Goal: Feedback & Contribution: Leave review/rating

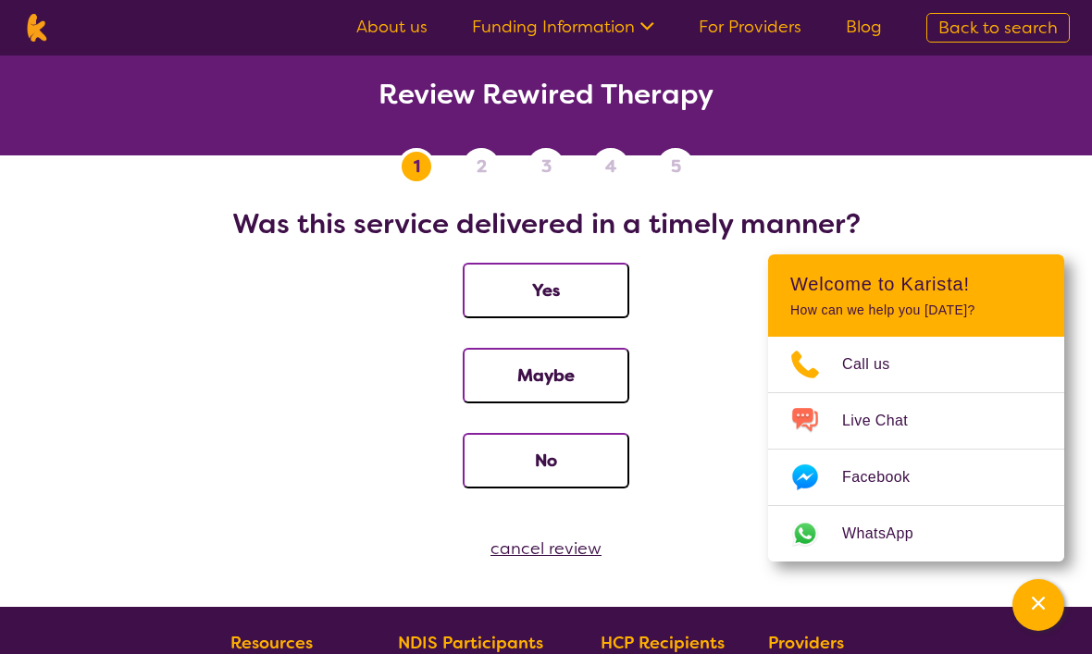
click at [596, 291] on button "Yes" at bounding box center [546, 291] width 167 height 56
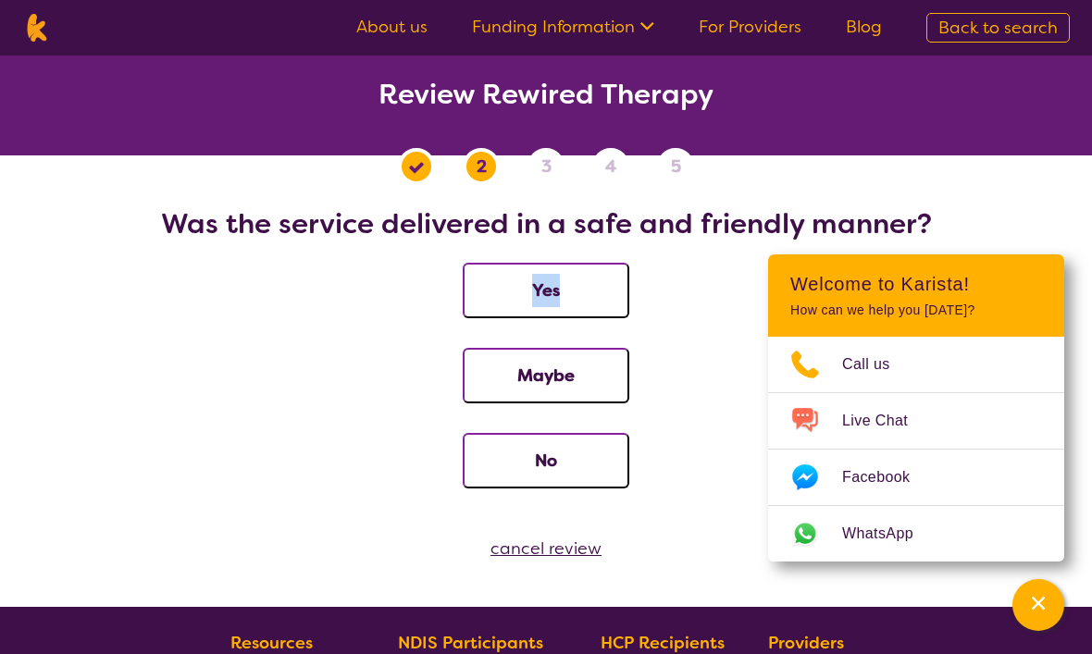
click at [615, 294] on button "Yes" at bounding box center [546, 291] width 167 height 56
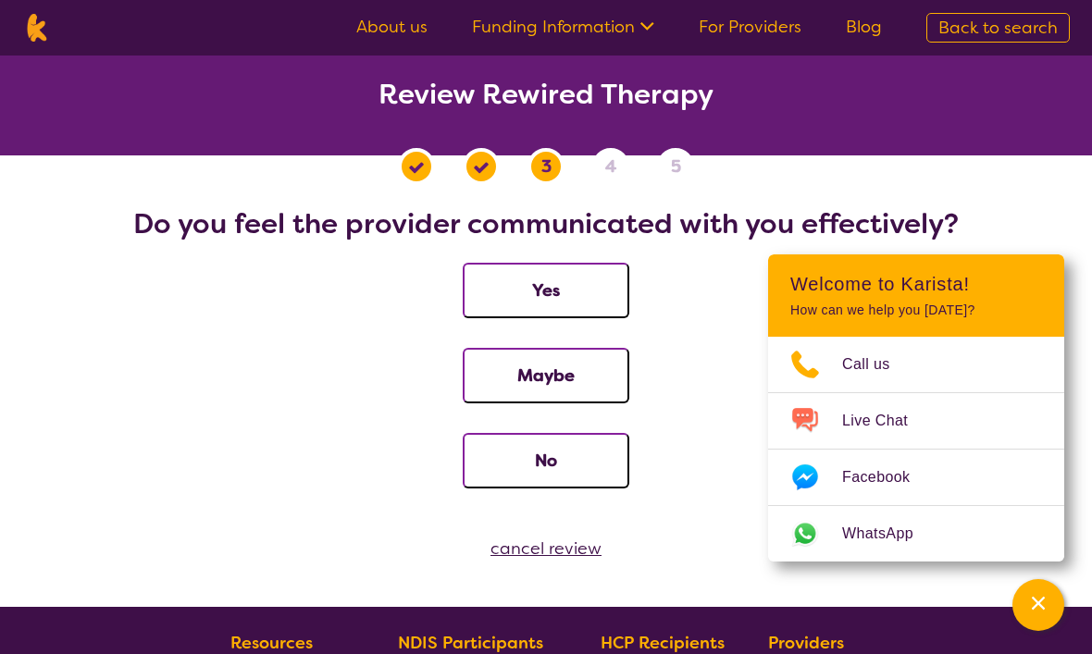
click at [1047, 607] on button "Channel Menu" at bounding box center [1038, 605] width 52 height 52
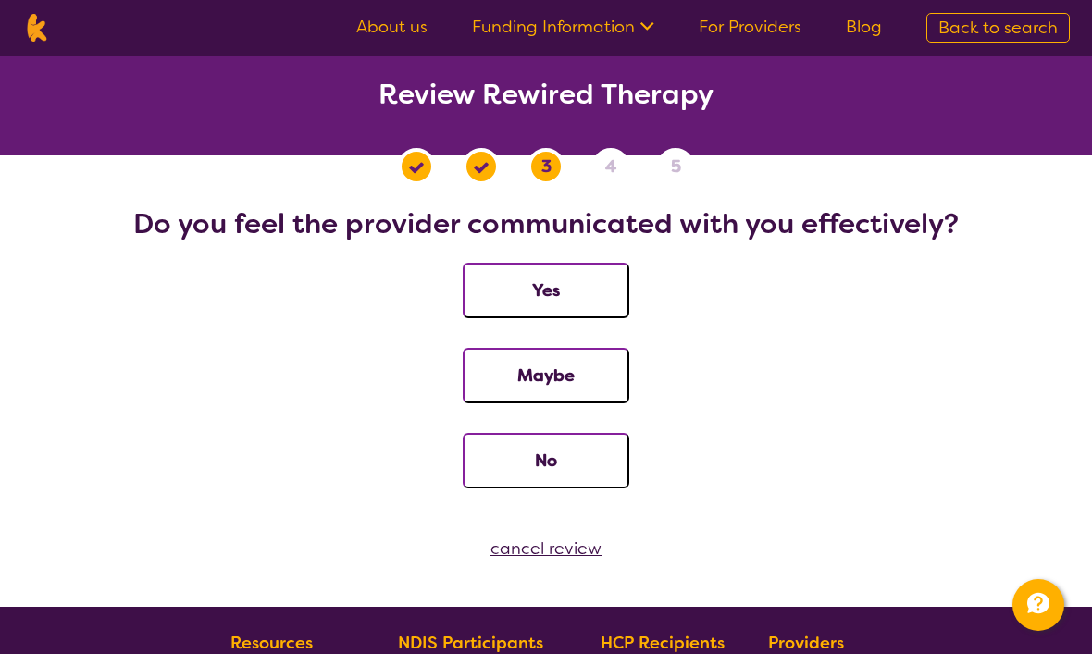
click at [575, 291] on button "Yes" at bounding box center [546, 291] width 167 height 56
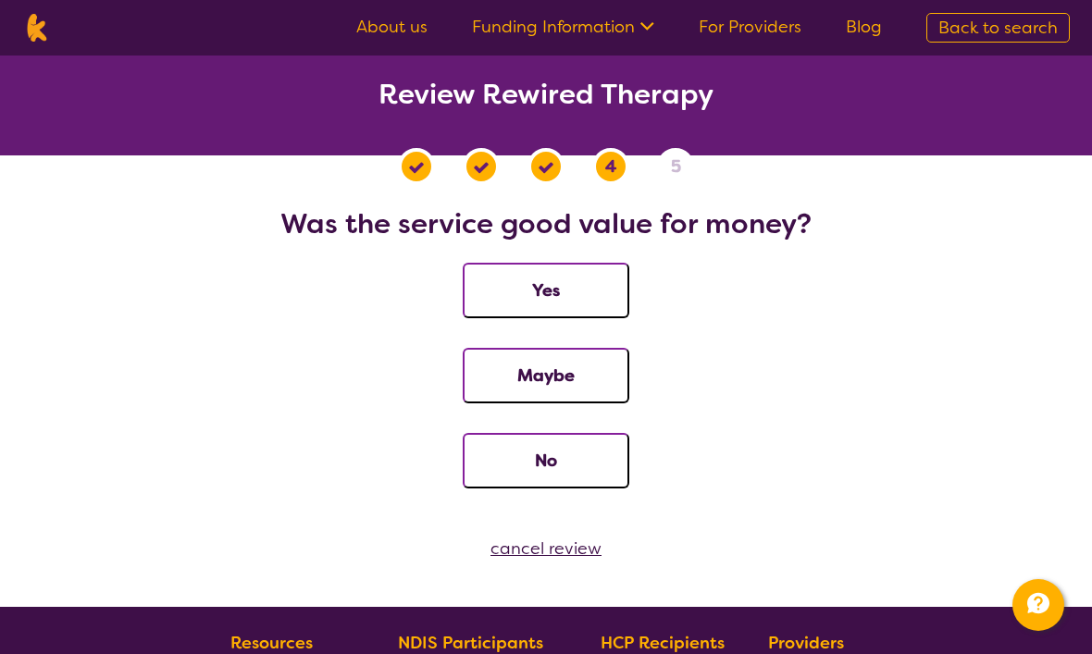
click at [49, 29] on img at bounding box center [36, 28] width 29 height 28
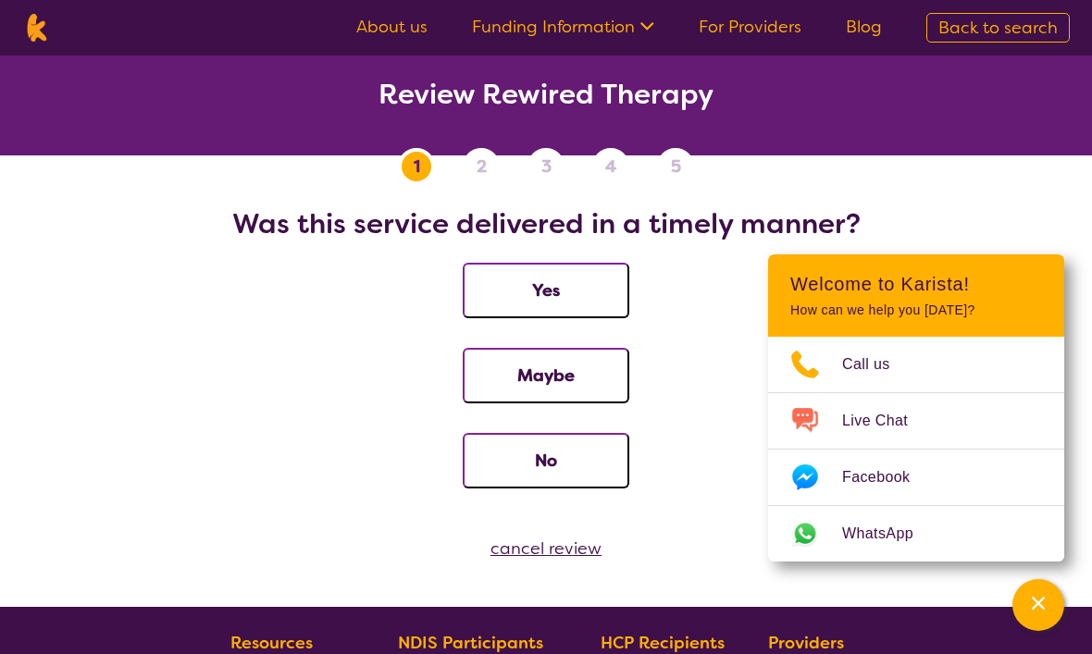
click at [602, 293] on button "Yes" at bounding box center [546, 291] width 167 height 56
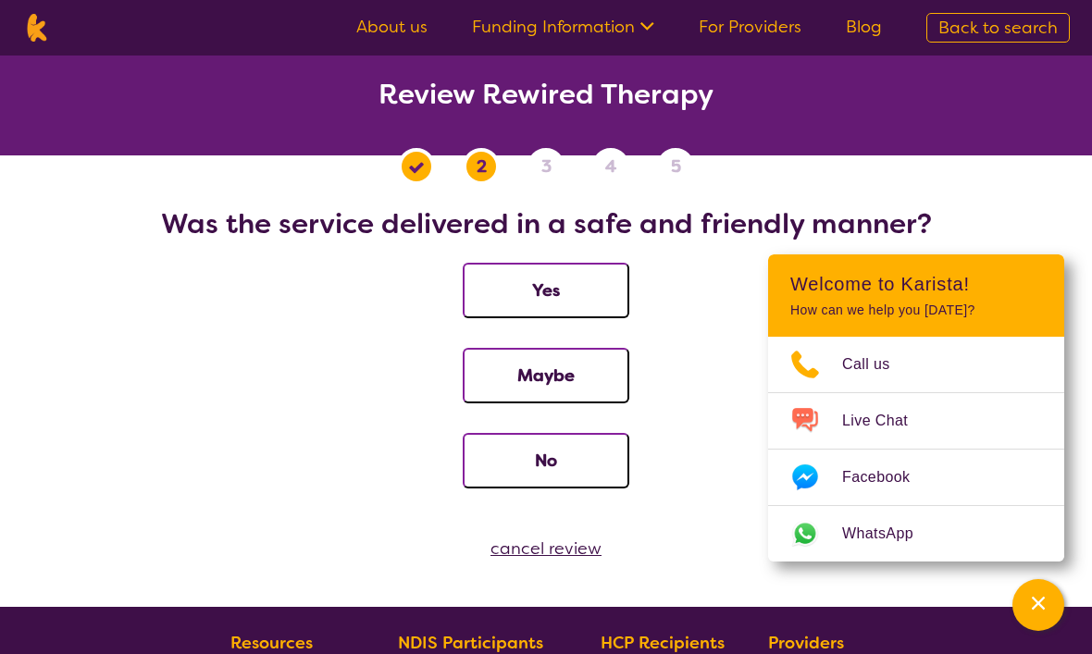
click at [593, 297] on button "Yes" at bounding box center [546, 291] width 167 height 56
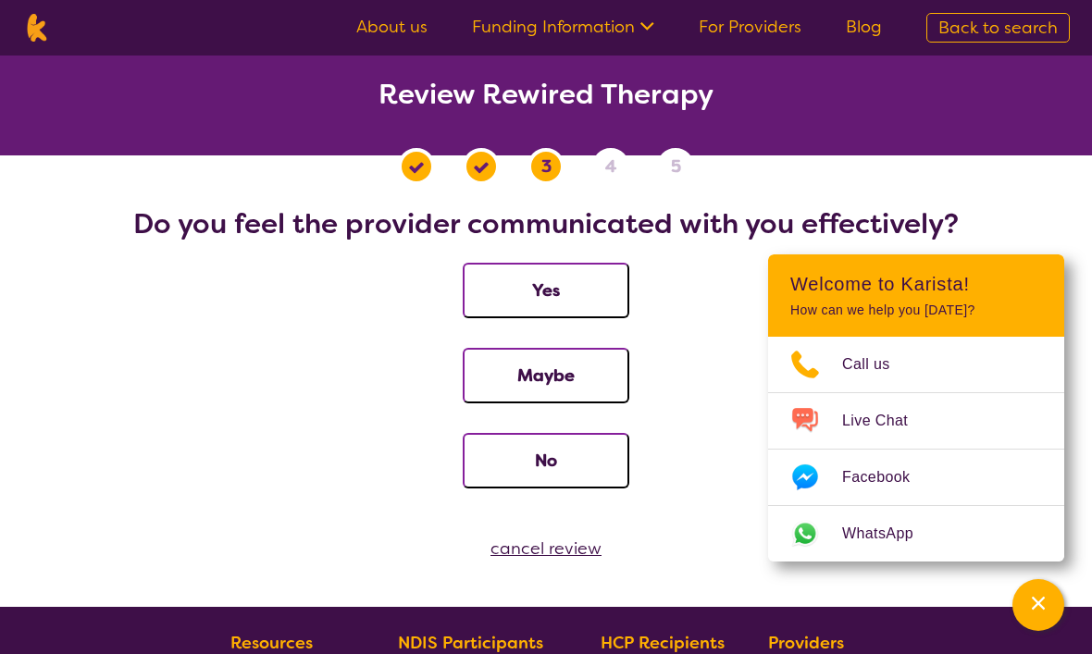
click at [603, 303] on button "Yes" at bounding box center [546, 291] width 167 height 56
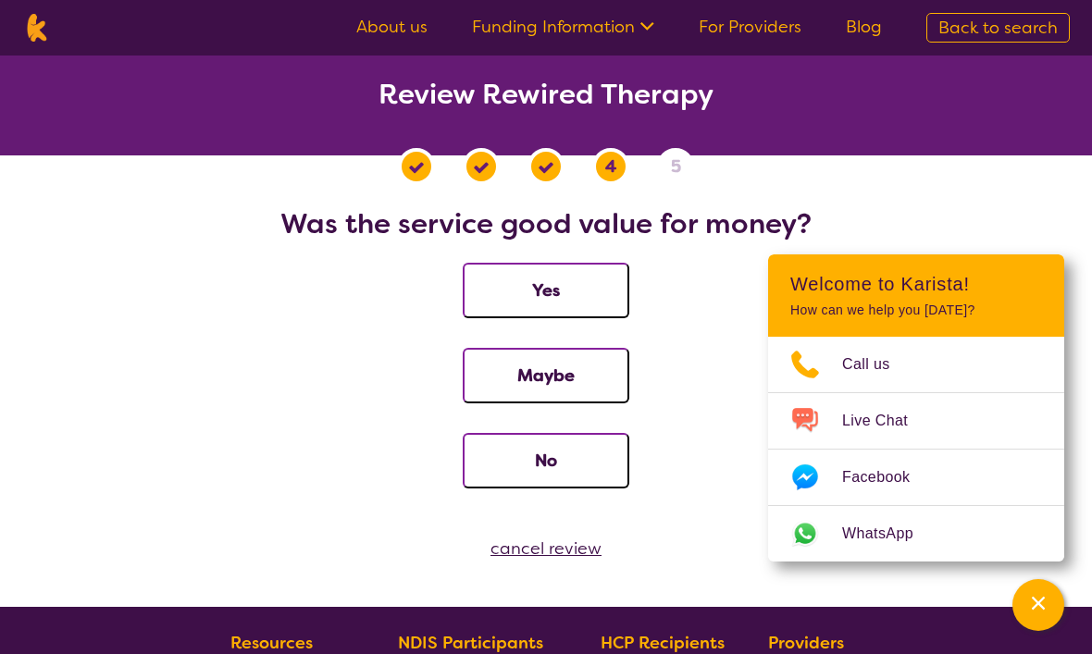
click at [609, 294] on button "Yes" at bounding box center [546, 291] width 167 height 56
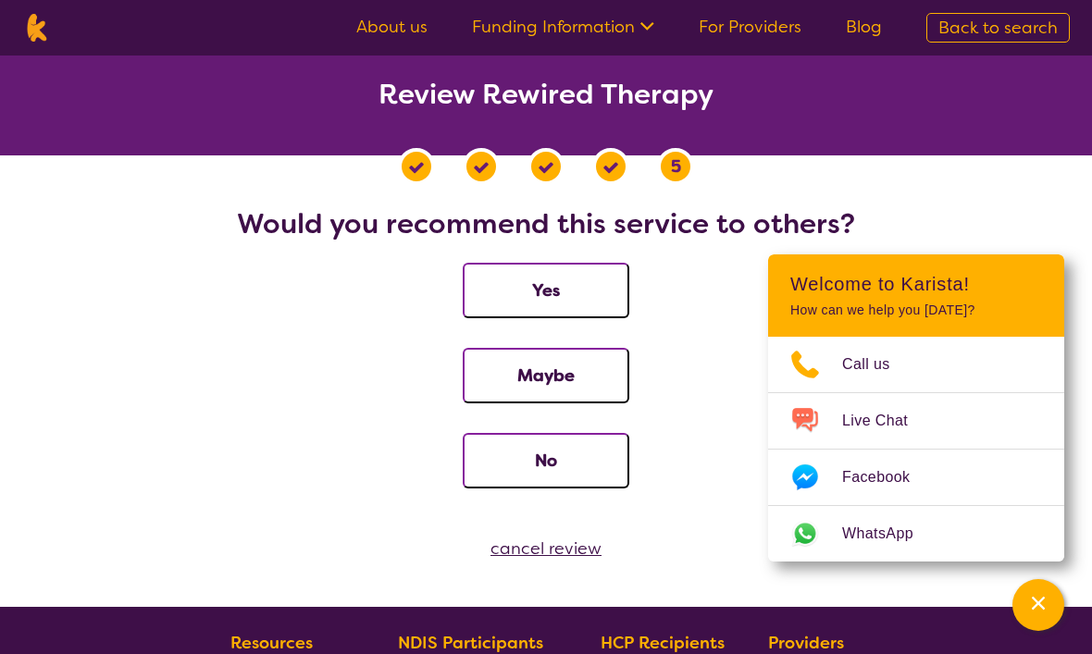
click at [581, 294] on button "Yes" at bounding box center [546, 291] width 167 height 56
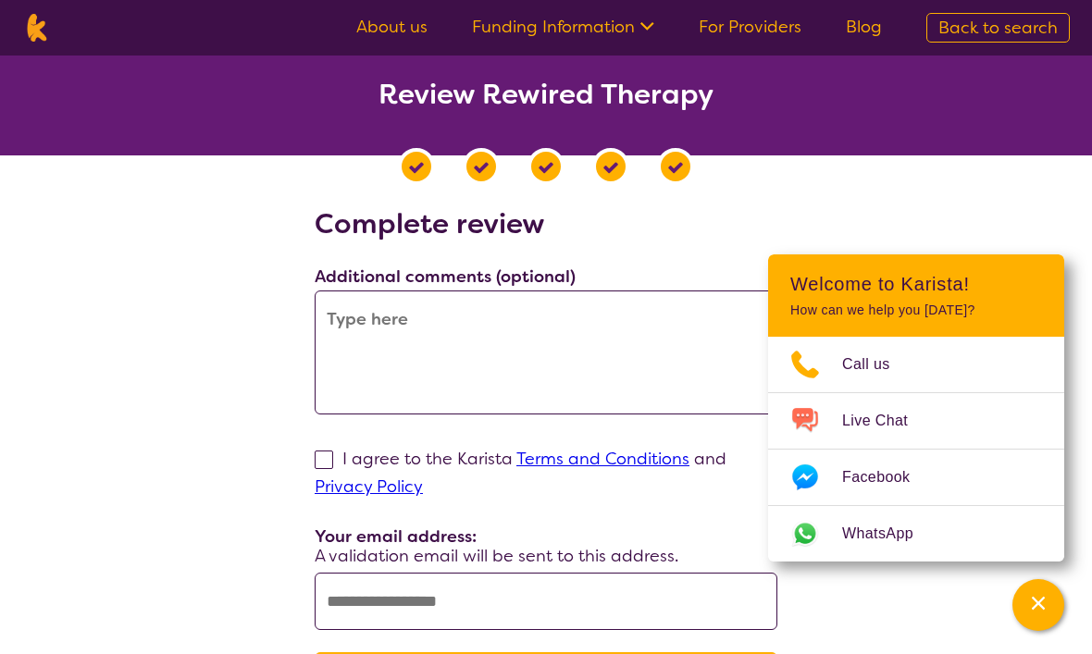
click at [1040, 604] on button "Channel Menu" at bounding box center [1038, 605] width 52 height 52
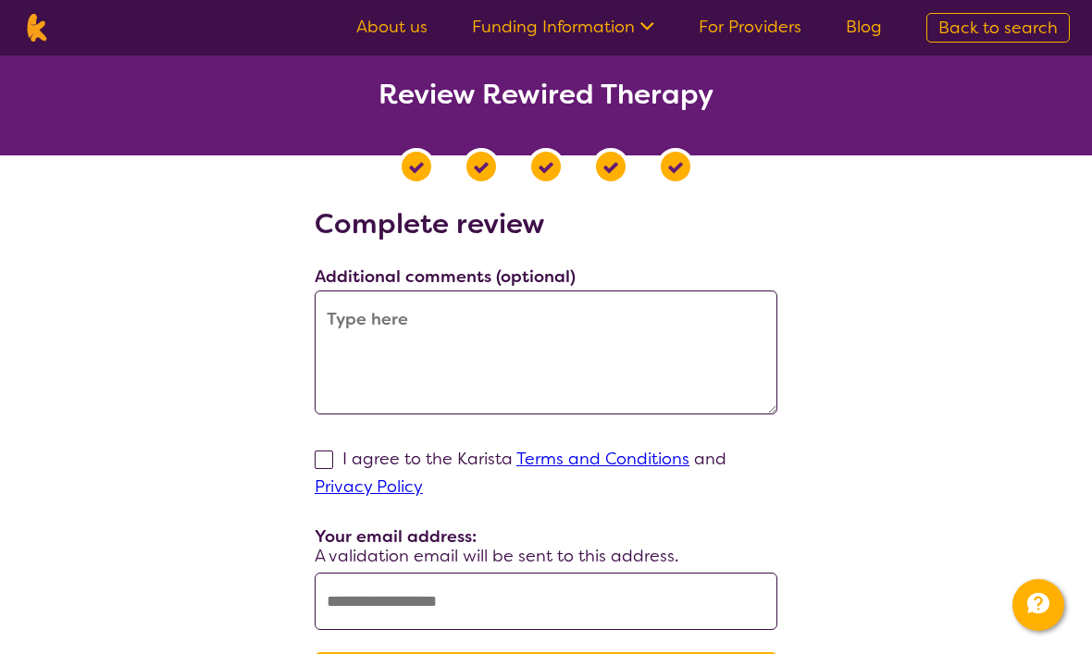
click at [575, 337] on textarea at bounding box center [546, 353] width 463 height 124
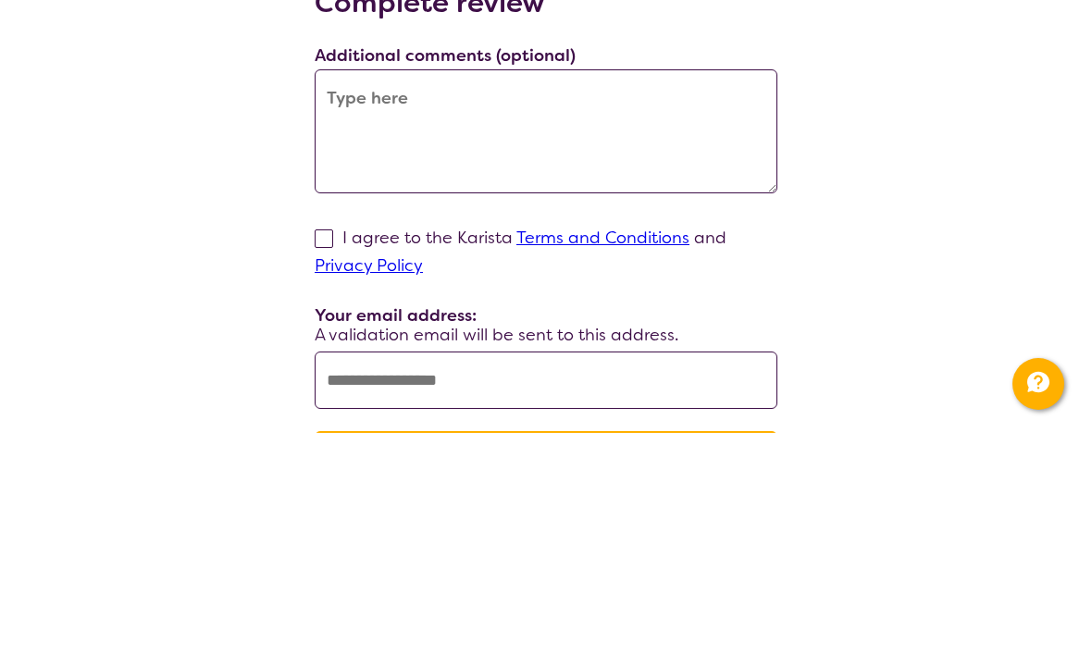
click at [340, 448] on label "I agree to the Karista Terms and Conditions and Privacy Policy" at bounding box center [521, 473] width 412 height 50
click at [423, 480] on input "I agree to the Karista Terms and Conditions and Privacy Policy" at bounding box center [429, 486] width 12 height 12
checkbox input "true"
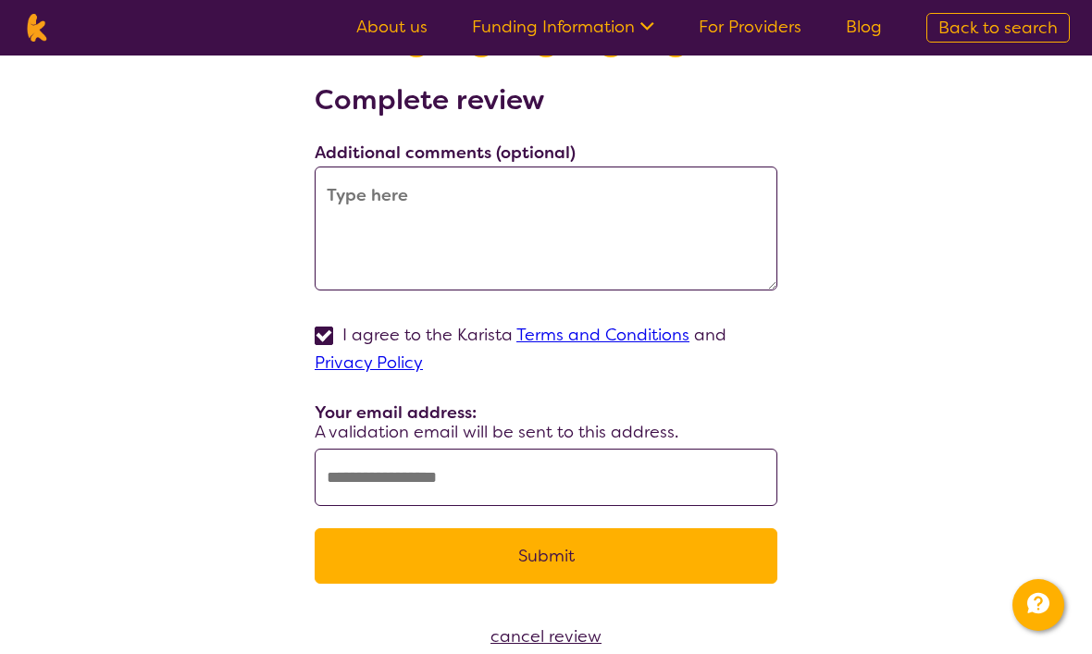
scroll to position [119, 0]
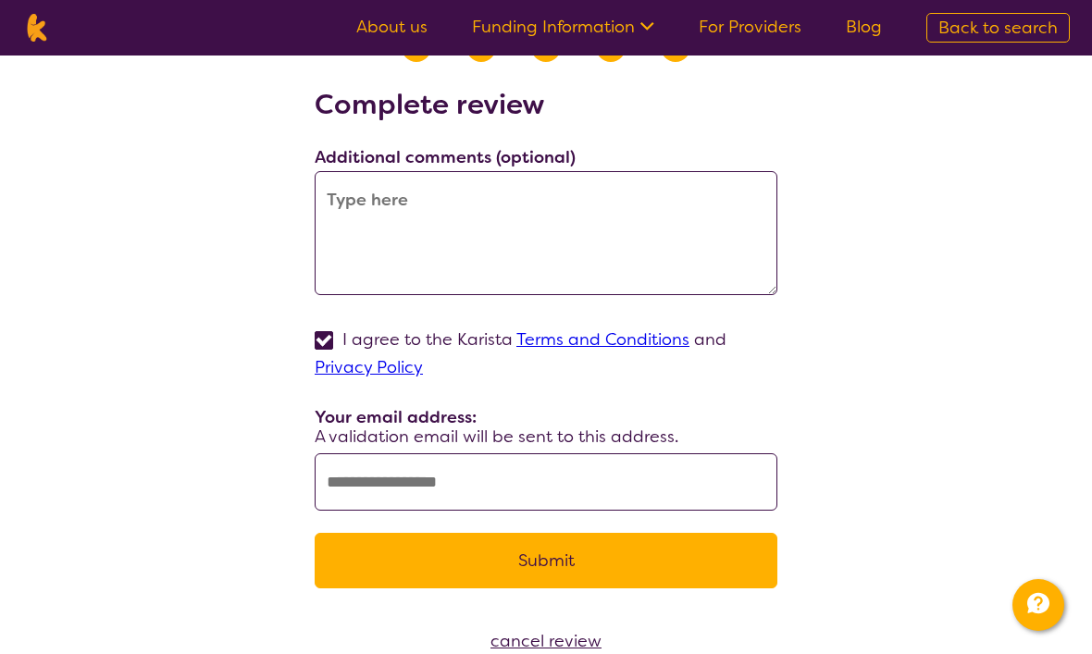
click at [423, 199] on textarea at bounding box center [546, 233] width 463 height 124
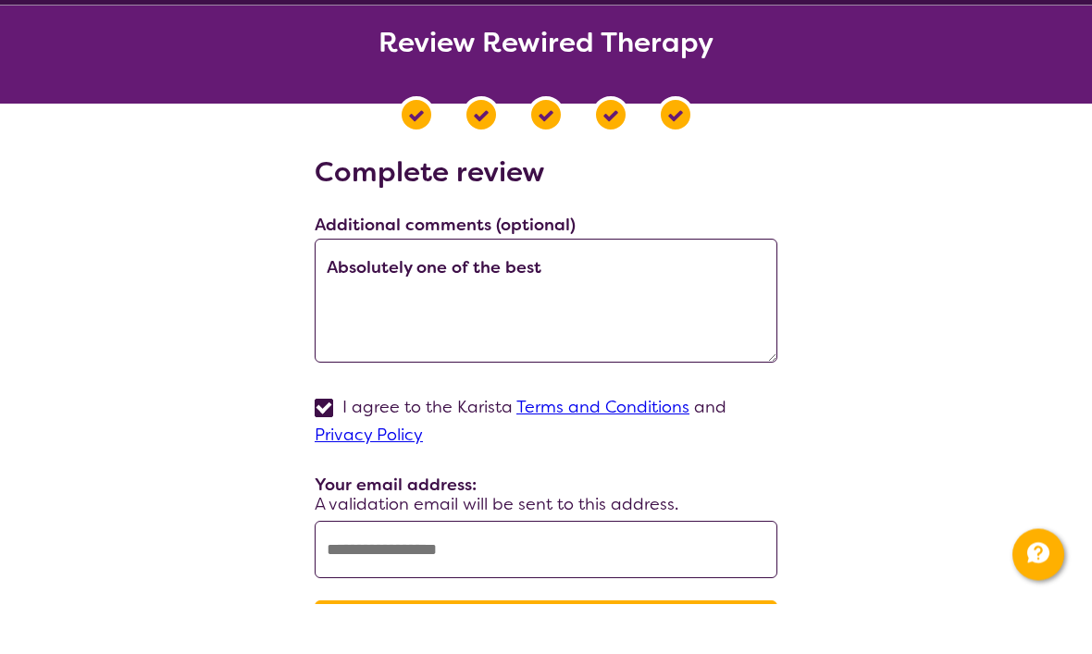
scroll to position [52, 0]
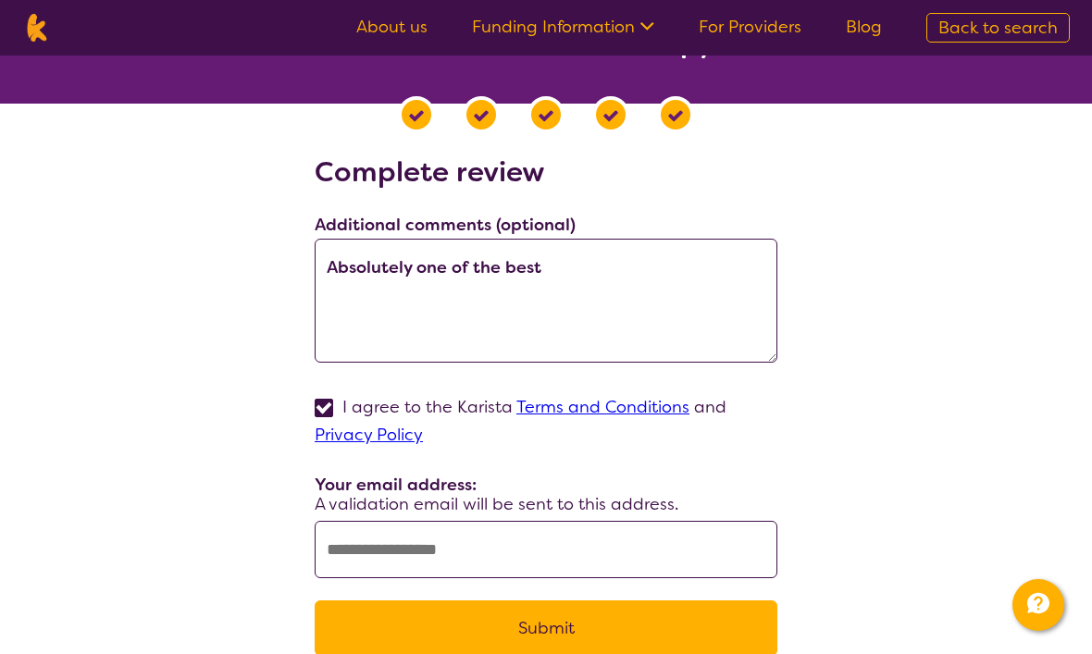
click at [626, 273] on textarea "Absolutely one of the best" at bounding box center [546, 301] width 463 height 124
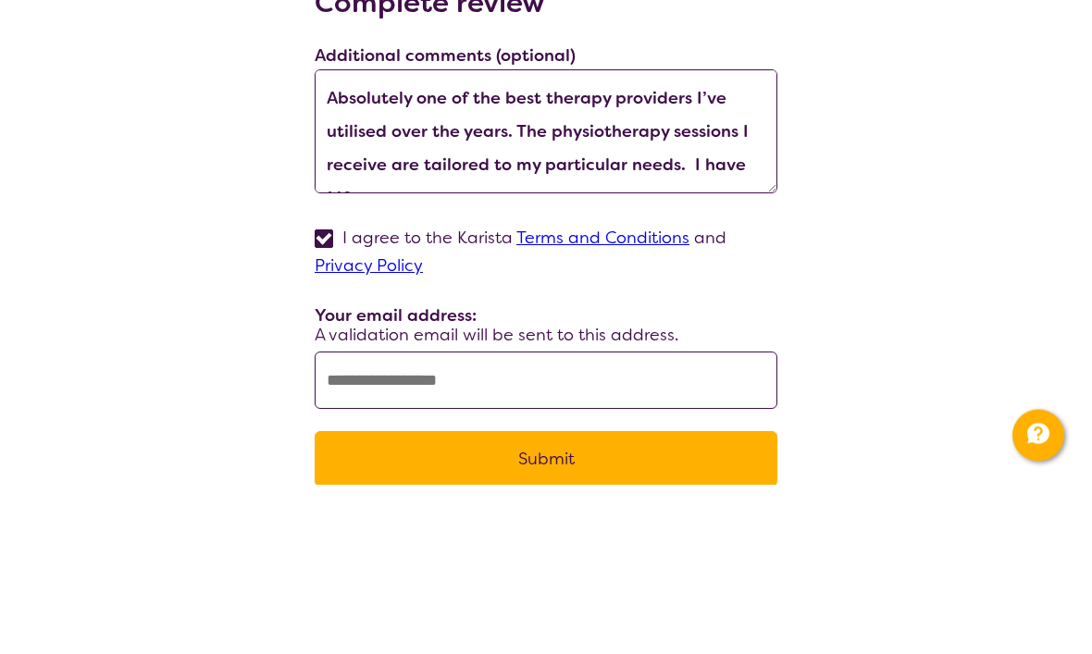
scroll to position [17, 0]
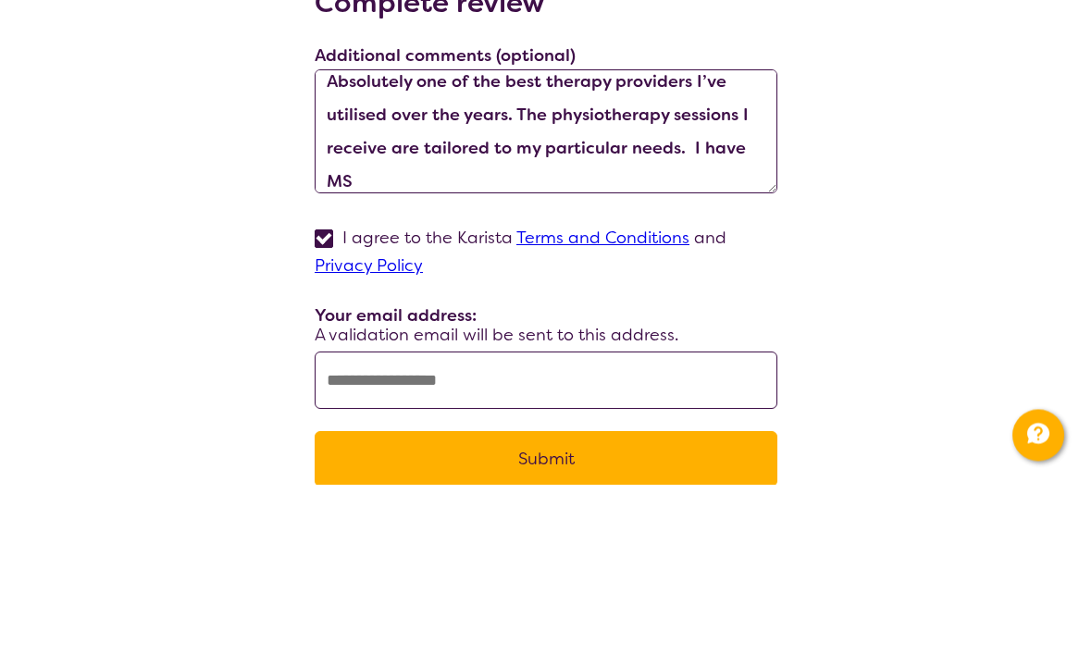
click at [418, 240] on textarea "Absolutely one of the best therapy providers I’ve utilised over the years. The …" at bounding box center [546, 302] width 463 height 124
click at [568, 240] on textarea "Absolutely one of the best therapy providers I’ve utilised over the years. The …" at bounding box center [546, 302] width 463 height 124
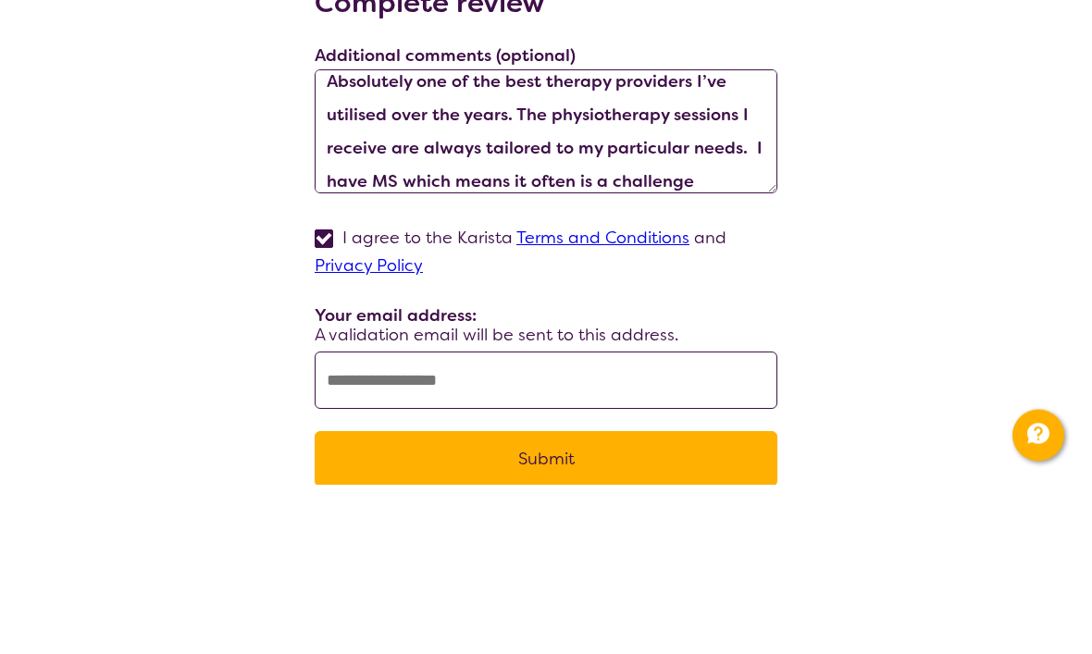
scroll to position [221, 0]
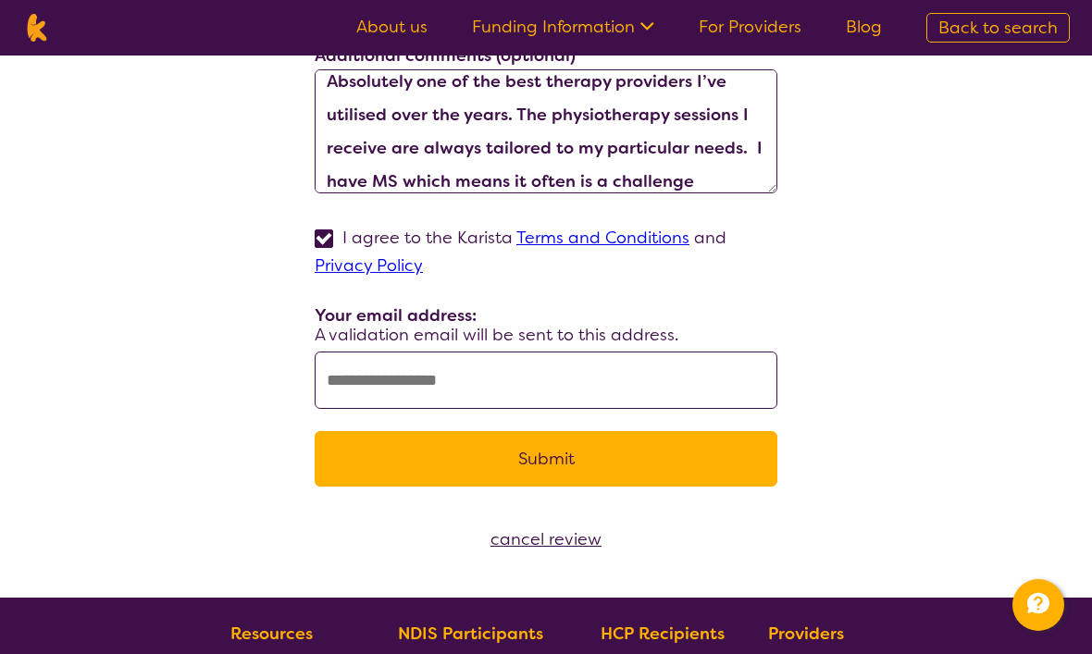
click at [724, 191] on textarea "Absolutely one of the best therapy providers I’ve utilised over the years. The …" at bounding box center [546, 131] width 463 height 124
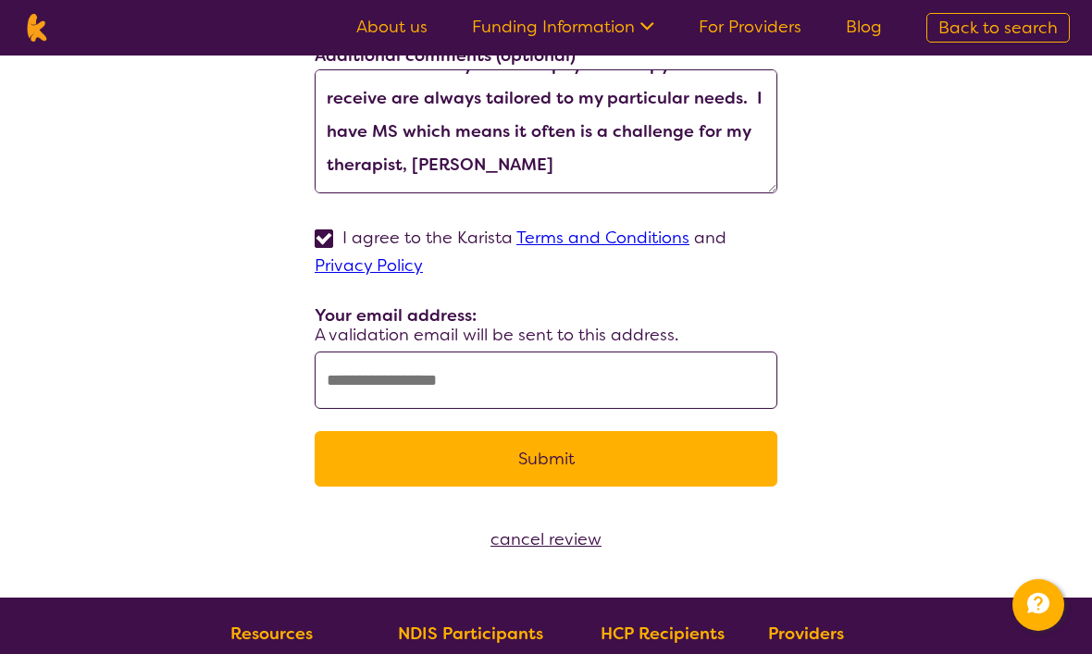
click at [573, 181] on textarea "Absolutely one of the best therapy providers I’ve utilised over the years. The …" at bounding box center [546, 131] width 463 height 124
click at [719, 136] on textarea "Absolutely one of the best therapy providers I’ve utilised over the years. The …" at bounding box center [546, 132] width 463 height 124
click at [602, 164] on textarea "Absolutely one of the best therapy providers I’ve utilised over the years. The …" at bounding box center [546, 132] width 463 height 124
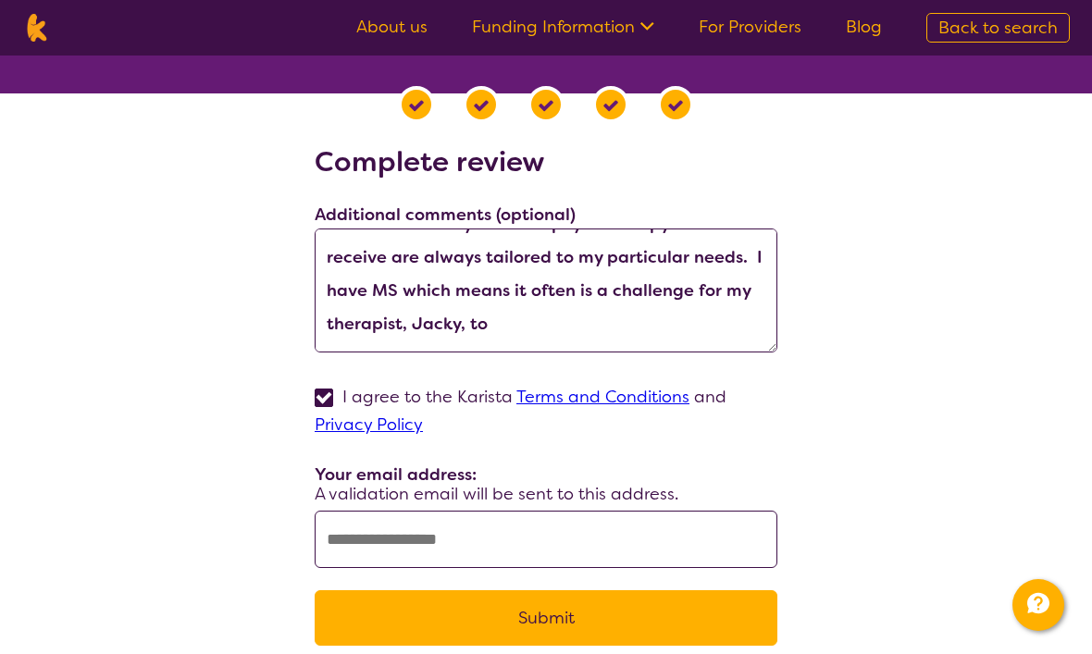
scroll to position [0, 0]
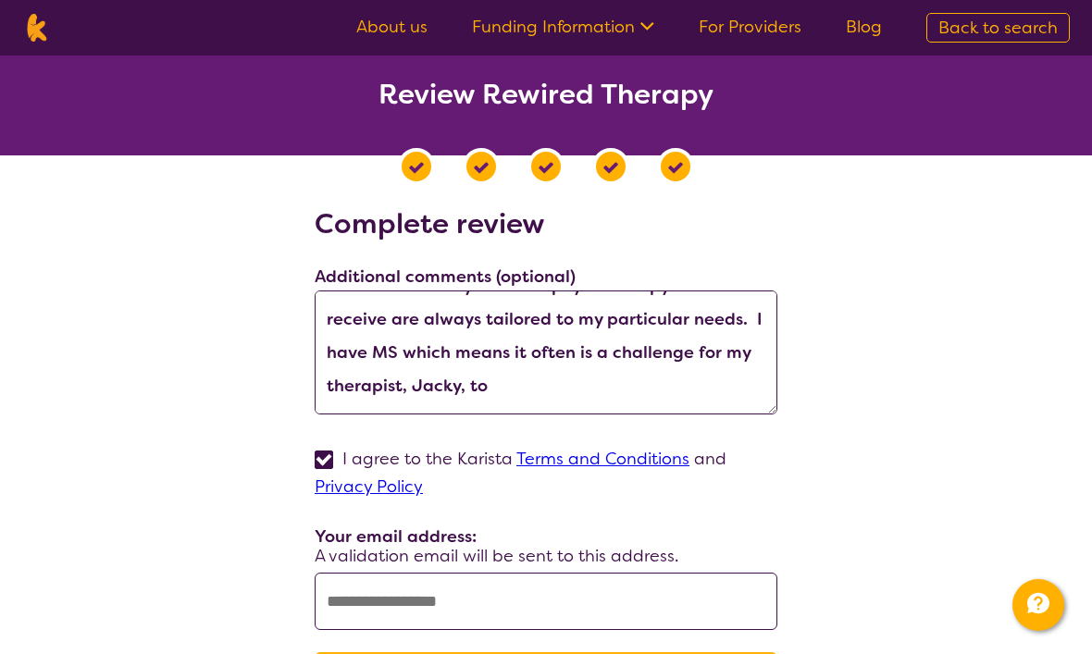
click at [588, 402] on textarea "Absolutely one of the best therapy providers I’ve utilised over the years. The …" at bounding box center [546, 353] width 463 height 124
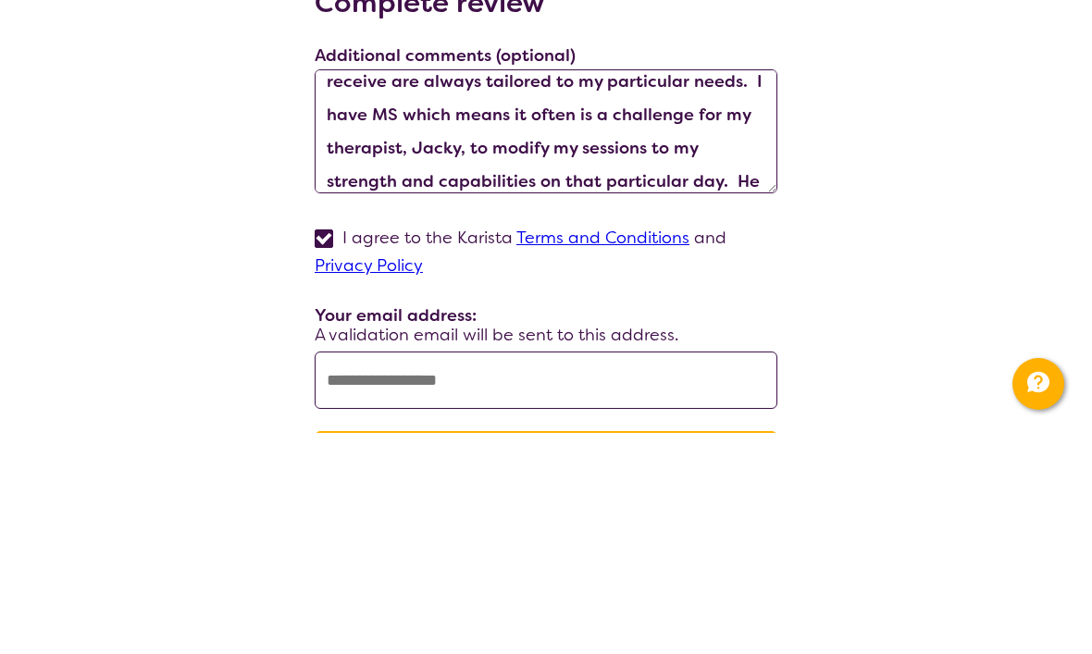
scroll to position [133, 0]
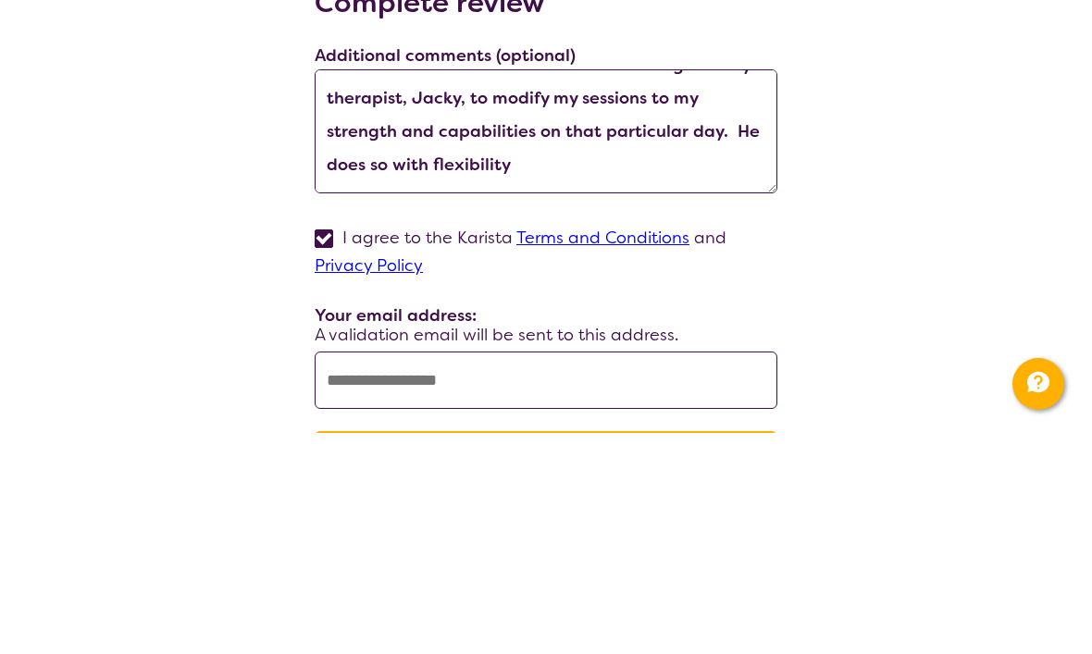
click at [440, 291] on textarea "Absolutely one of the best therapy providers I’ve utilised over the years. The …" at bounding box center [546, 353] width 463 height 124
click at [729, 291] on textarea "Absolutely one of the best therapy providers I’ve utilised over the years. The …" at bounding box center [546, 353] width 463 height 124
click at [707, 291] on textarea "Absolutely one of the best therapy providers I’ve utilised over the years. The …" at bounding box center [546, 353] width 463 height 124
click at [322, 291] on textarea "Absolutely one of the best therapy providers I’ve utilised over the years. The …" at bounding box center [546, 353] width 463 height 124
click at [595, 291] on textarea "Absolutely one of the best therapy providers I’ve utilised over the years. The …" at bounding box center [546, 353] width 463 height 124
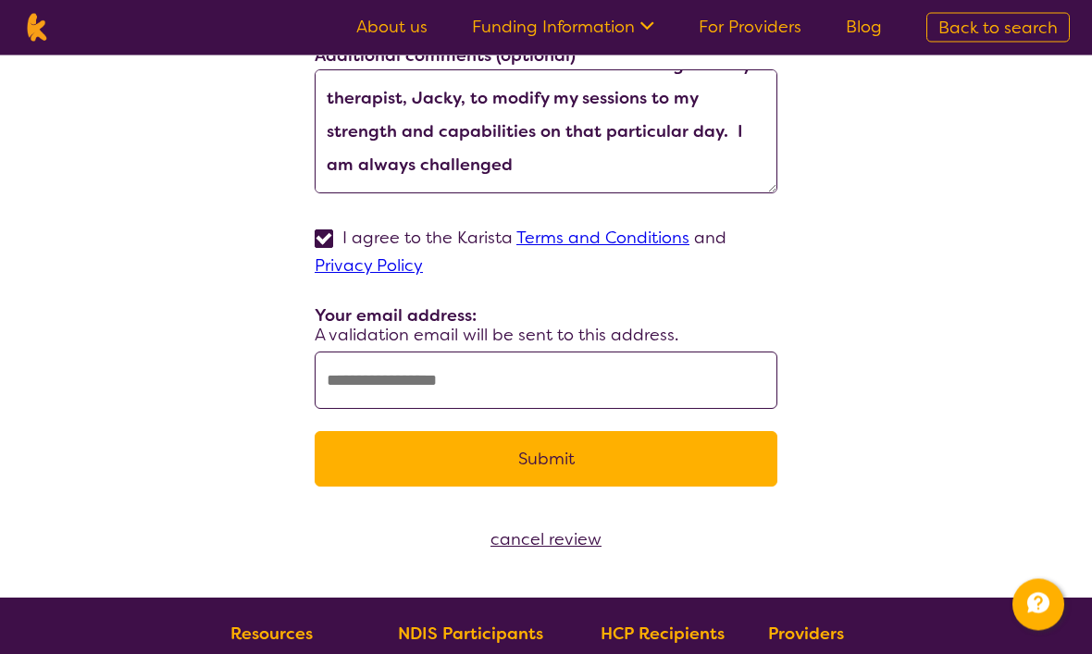
click at [637, 170] on textarea "Absolutely one of the best therapy providers I’ve utilised over the years. The …" at bounding box center [546, 132] width 463 height 124
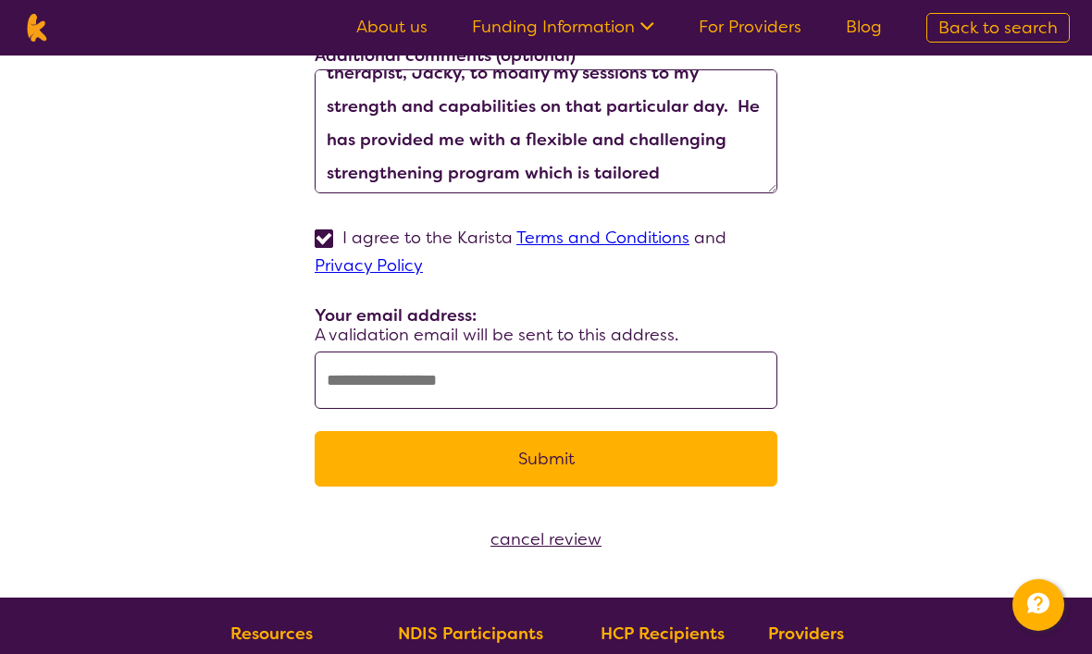
scroll to position [161, 0]
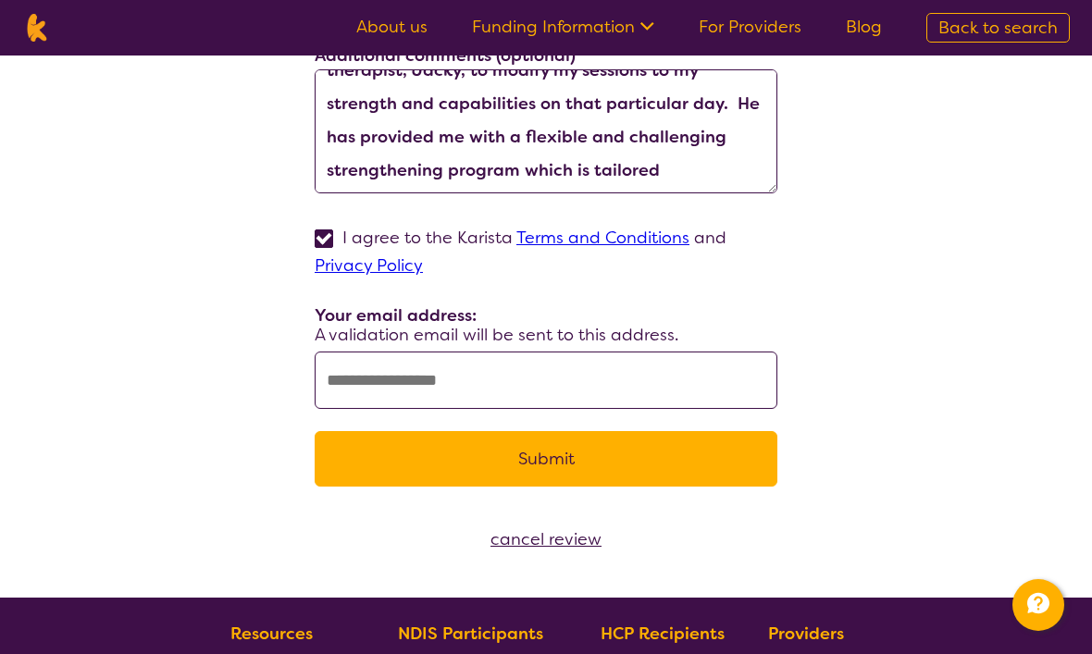
click at [725, 176] on textarea "Absolutely one of the best therapy providers I’ve utilised over the years. The …" at bounding box center [546, 131] width 463 height 124
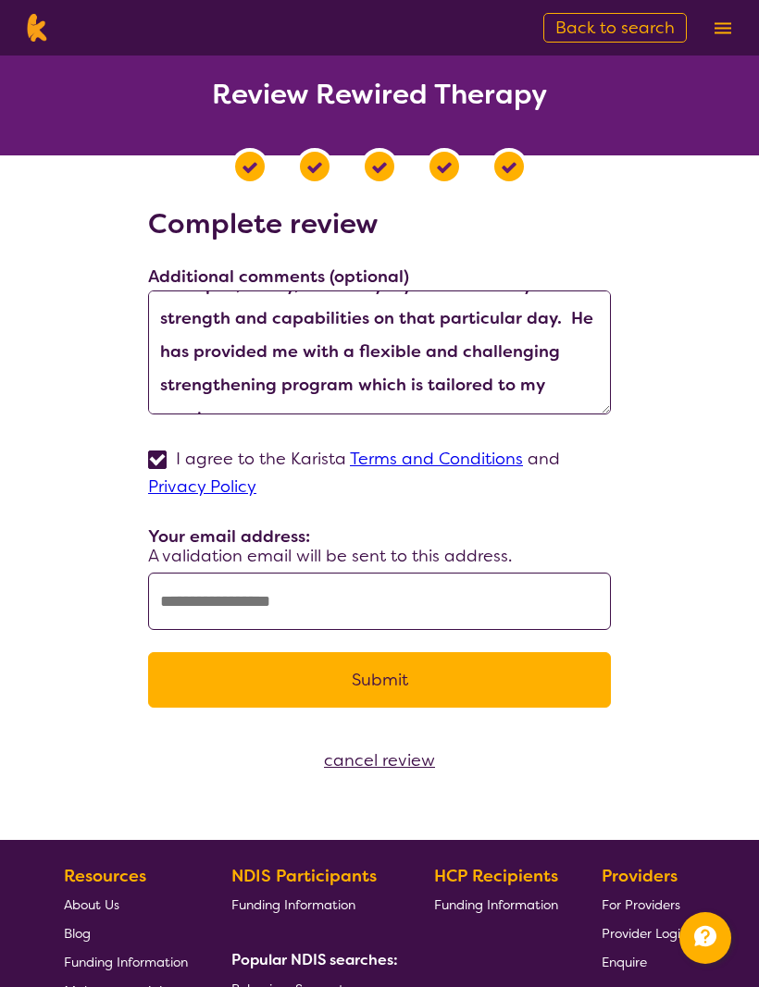
scroll to position [167, 0]
click at [607, 390] on textarea "Absolutely one of the best therapy providers I’ve utilised over the years. The …" at bounding box center [379, 353] width 463 height 124
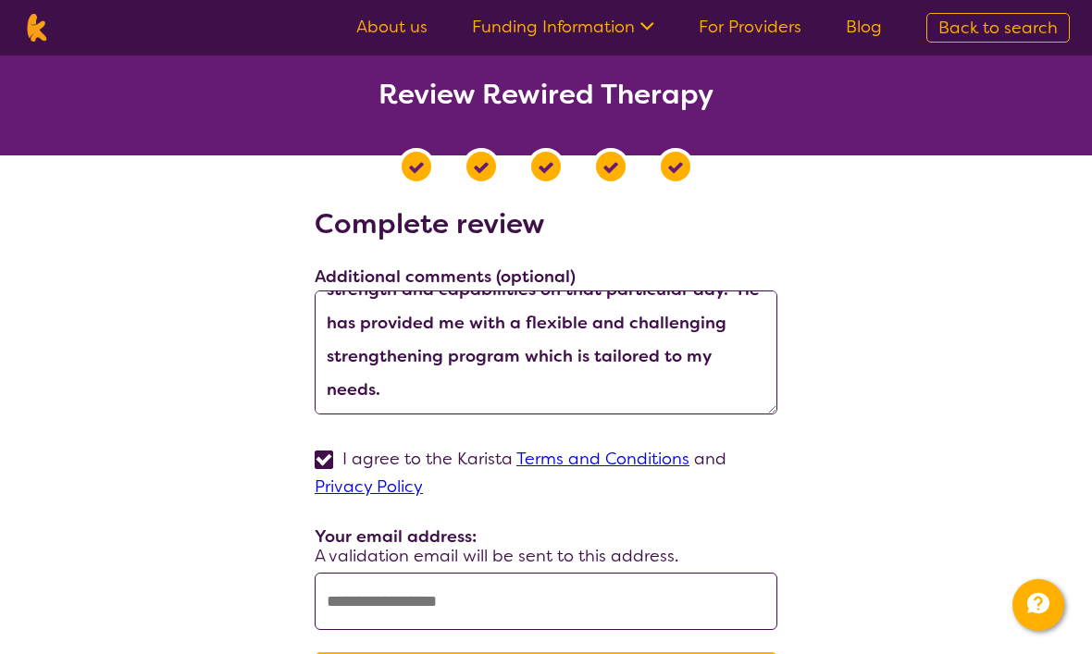
scroll to position [194, 0]
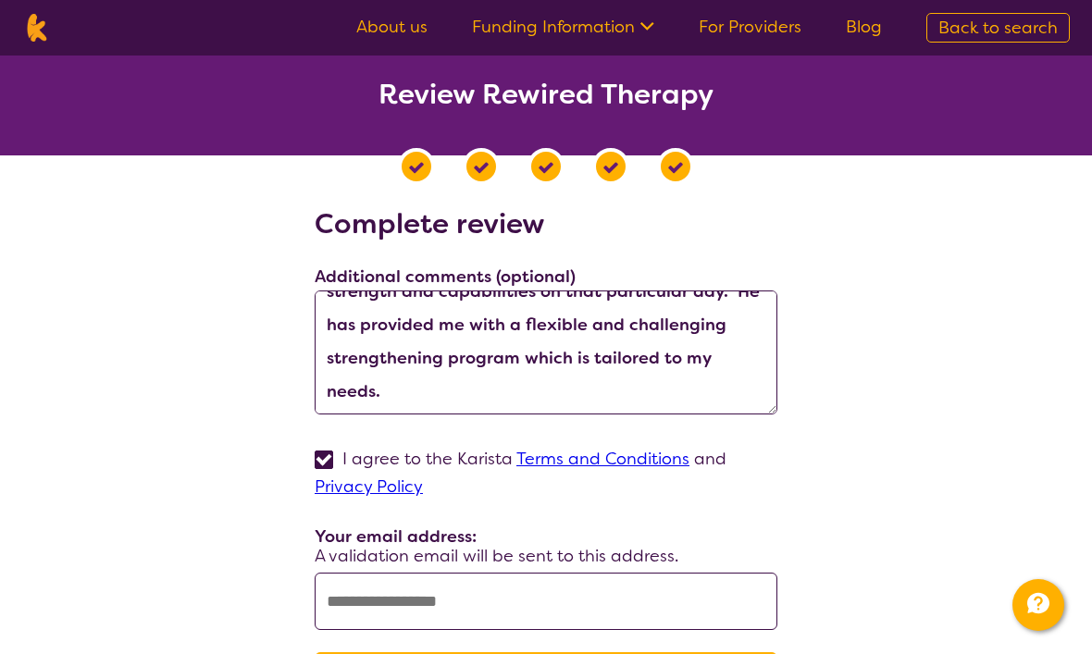
click at [618, 395] on textarea "Absolutely one of the best therapy providers I’ve utilised over the years. The …" at bounding box center [546, 353] width 463 height 124
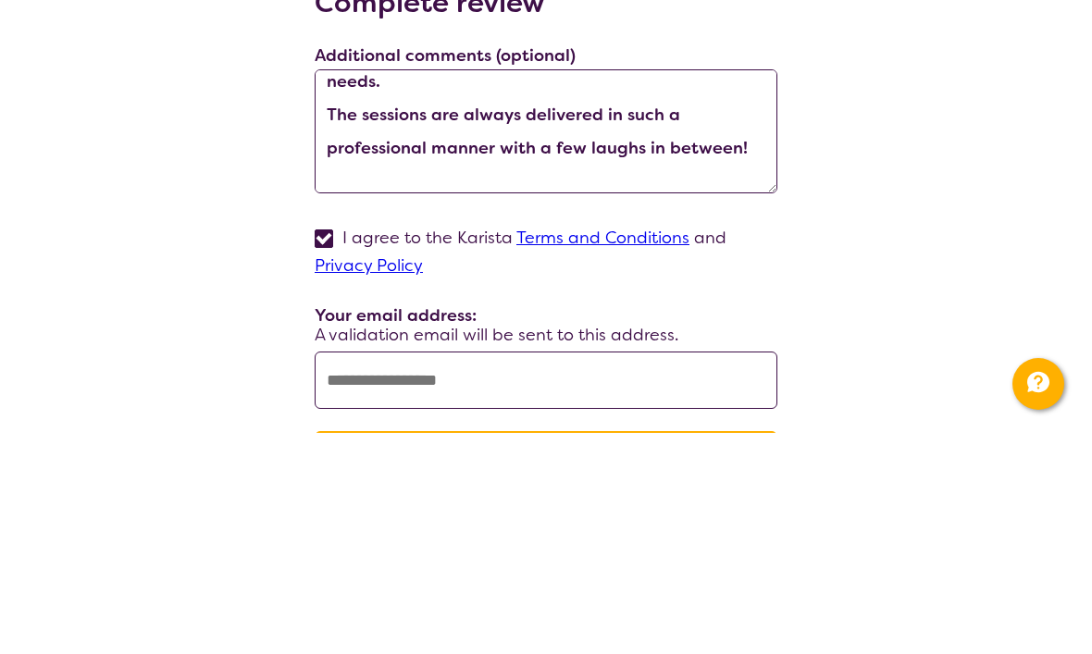
scroll to position [283, 0]
click at [1063, 207] on div "Complete review Additional comments (optional) Absolutely one of the best thera…" at bounding box center [545, 468] width 1047 height 523
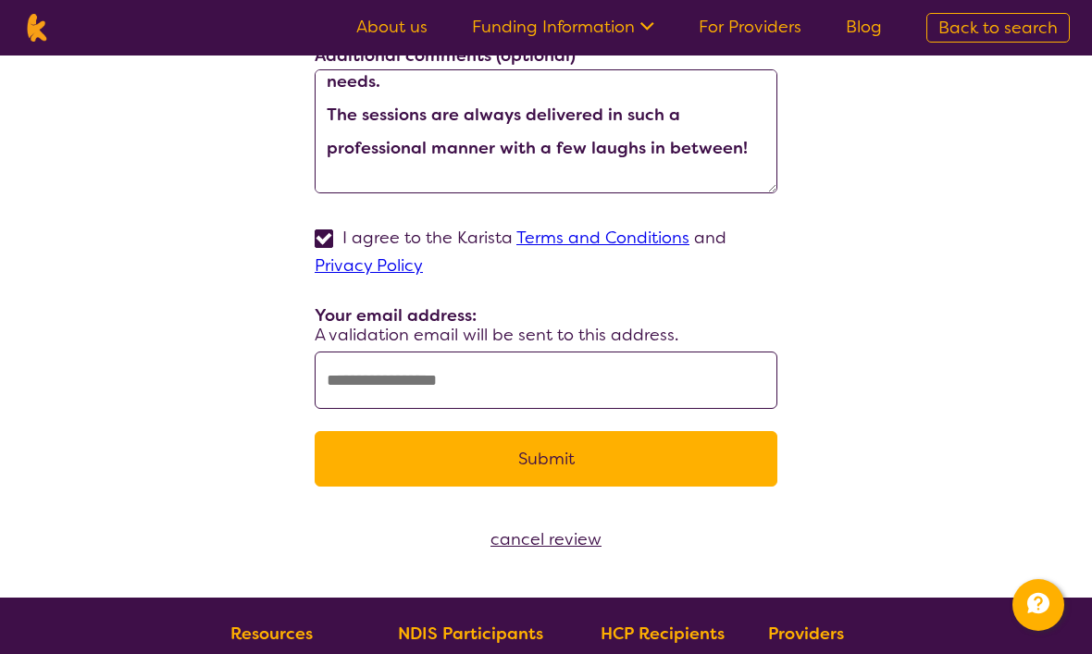
click at [726, 169] on textarea "Absolutely one of the best therapy providers I’ve utilised over the years. The …" at bounding box center [546, 131] width 463 height 124
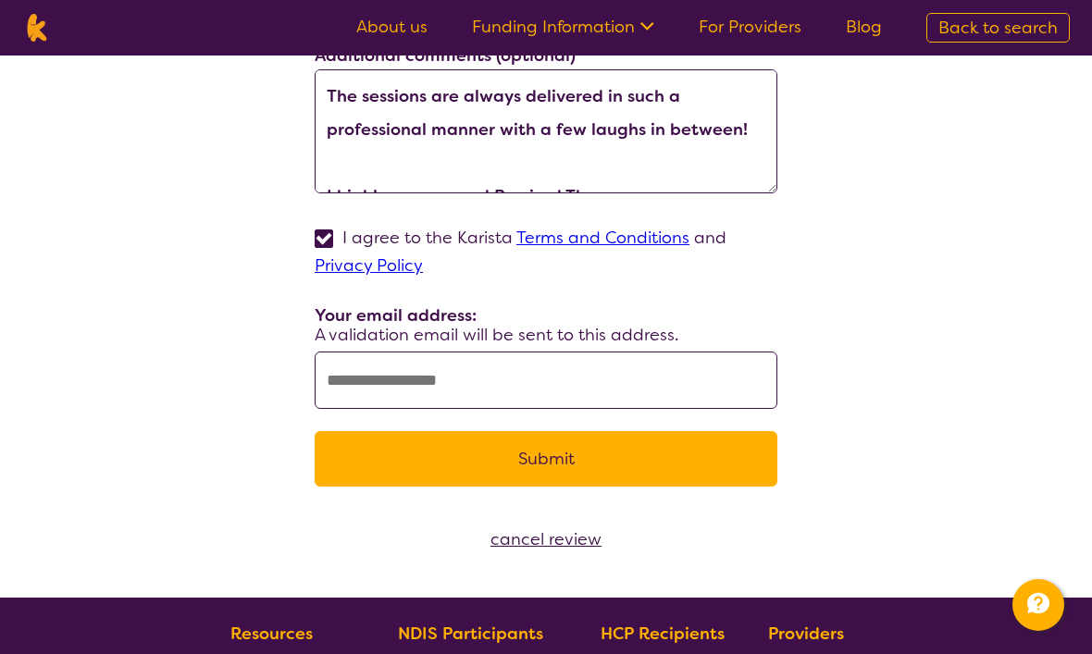
scroll to position [300, 0]
type textarea "Absolutely one of the best therapy providers I’ve utilised over the years. The …"
click at [659, 407] on input "text" at bounding box center [546, 380] width 463 height 57
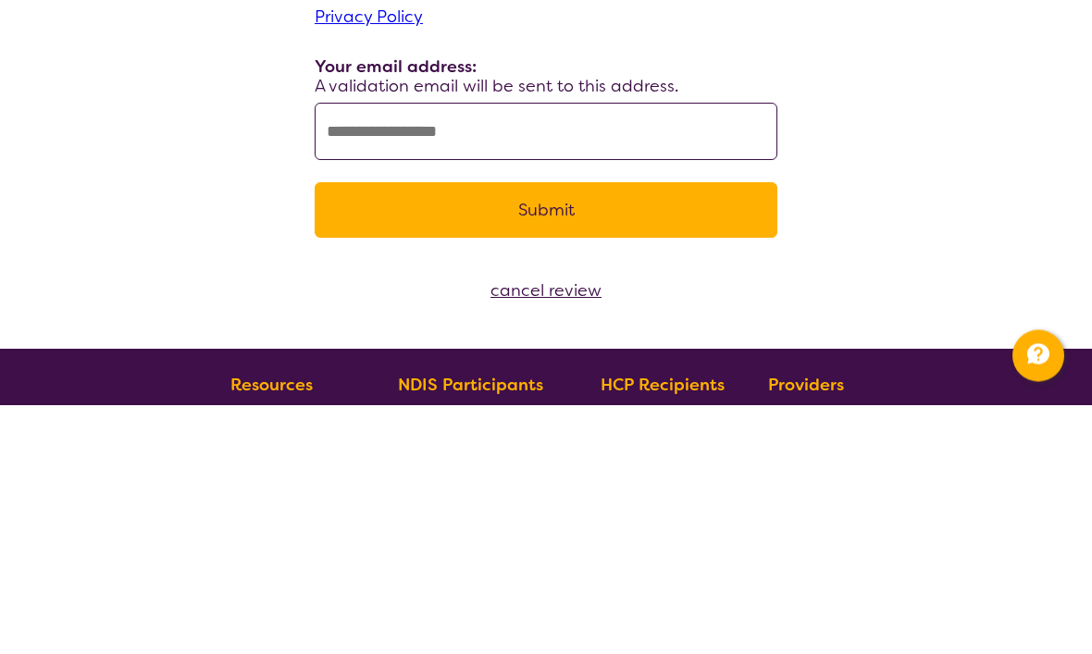
type input "**********"
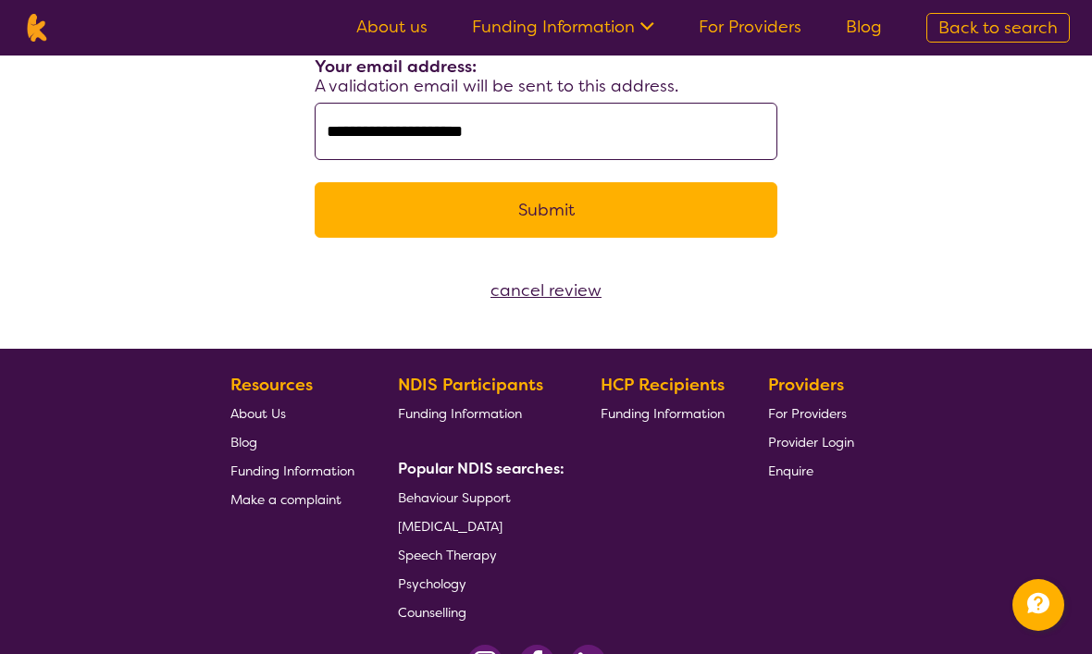
click at [701, 218] on button "Submit" at bounding box center [546, 210] width 463 height 56
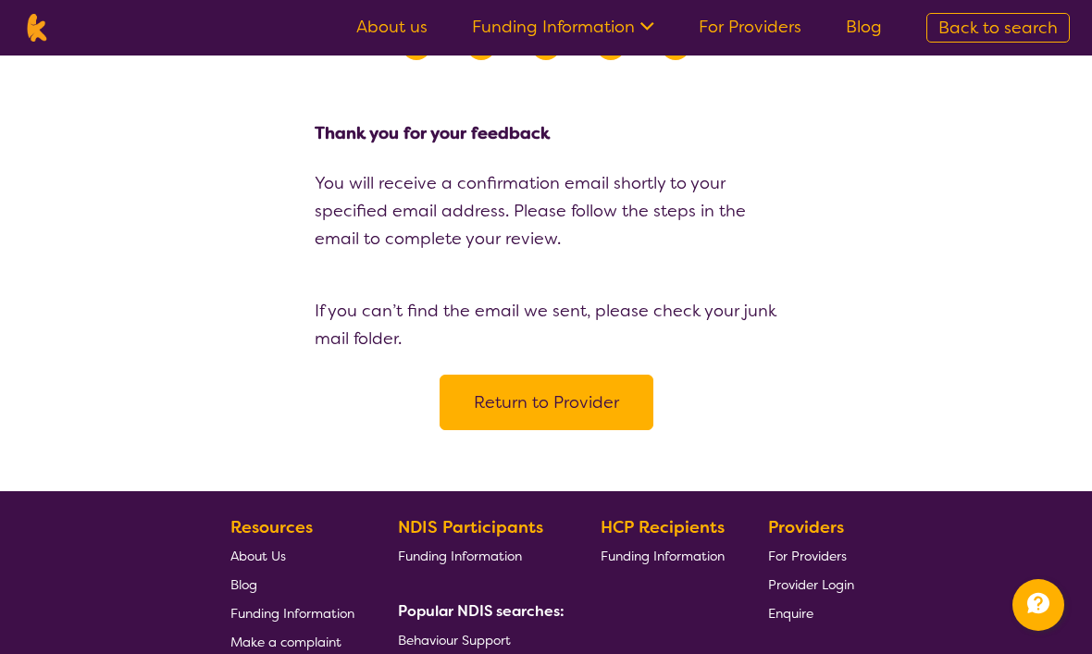
scroll to position [0, 0]
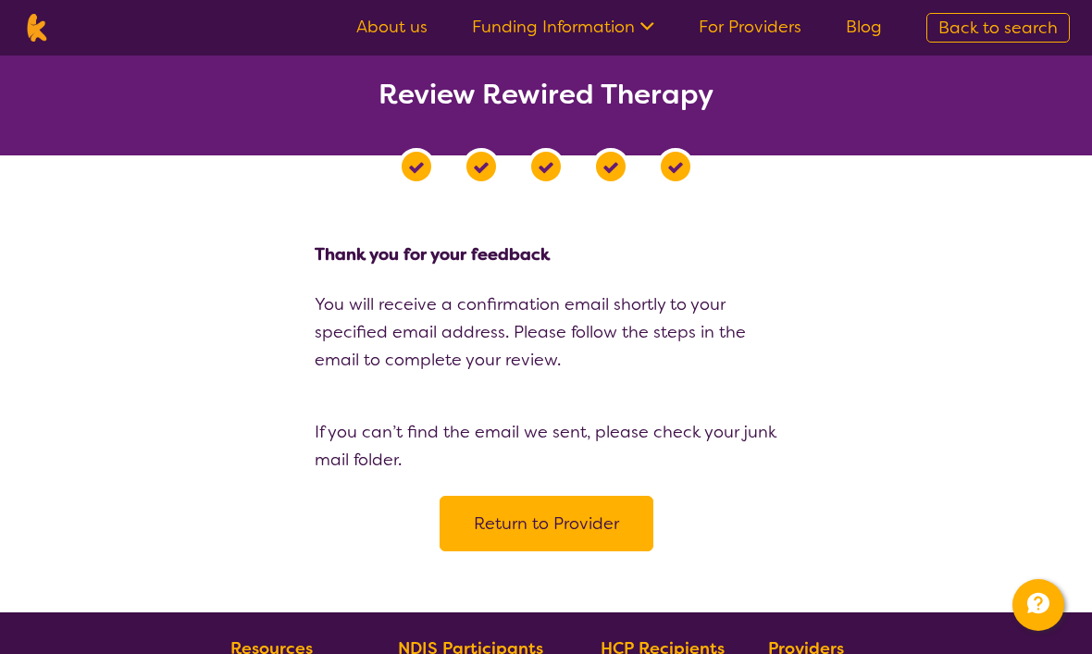
click at [624, 539] on button "Return to Provider" at bounding box center [546, 524] width 214 height 56
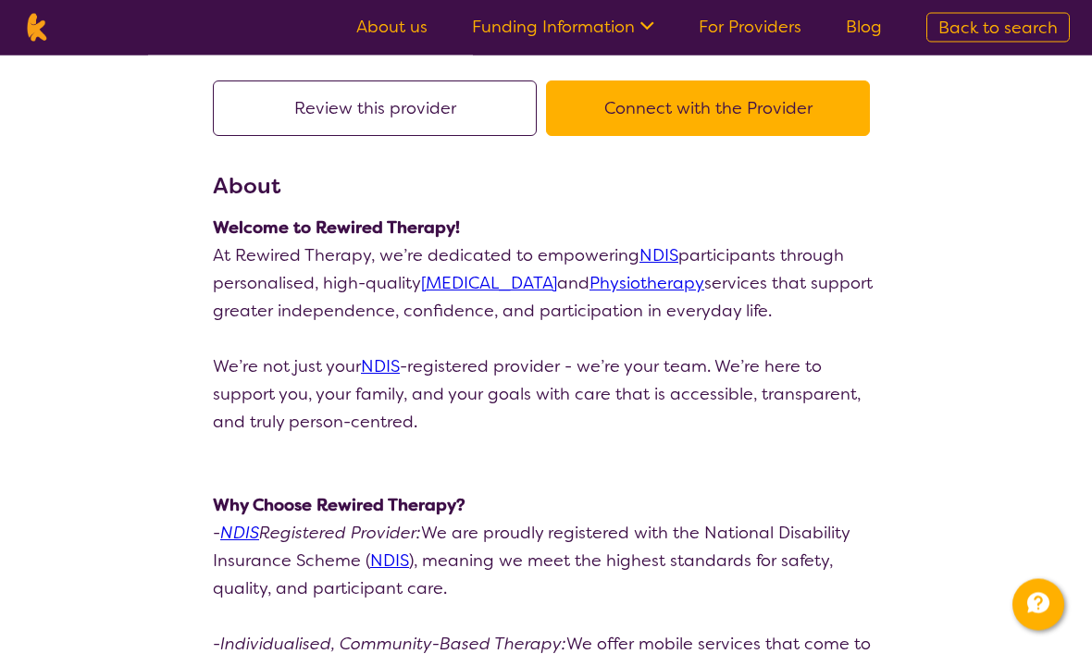
scroll to position [140, 0]
